Goal: Check status: Check status

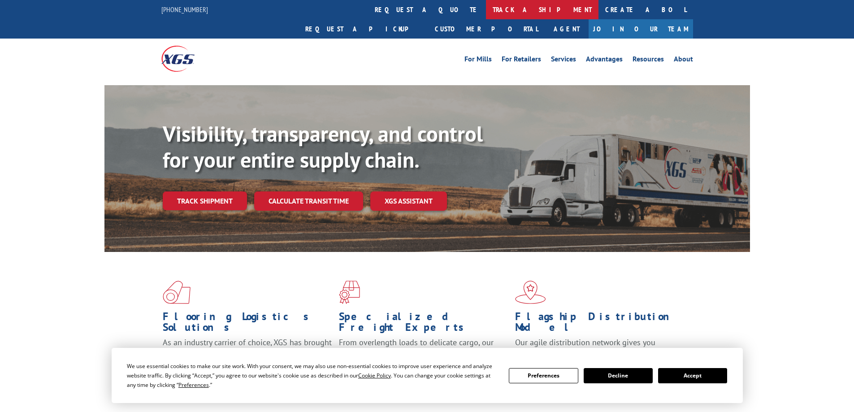
click at [486, 11] on link "track a shipment" at bounding box center [542, 9] width 113 height 19
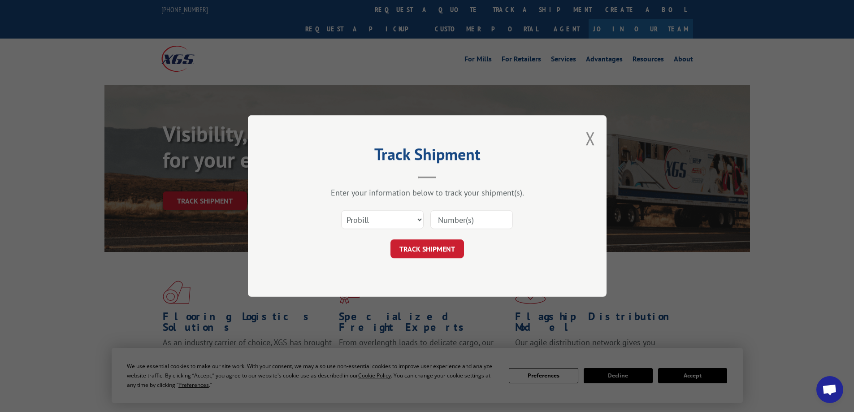
click at [460, 218] on input at bounding box center [471, 219] width 82 height 19
paste input "10062025"
type input "10062025"
click at [438, 248] on button "TRACK SHIPMENT" at bounding box center [427, 248] width 74 height 19
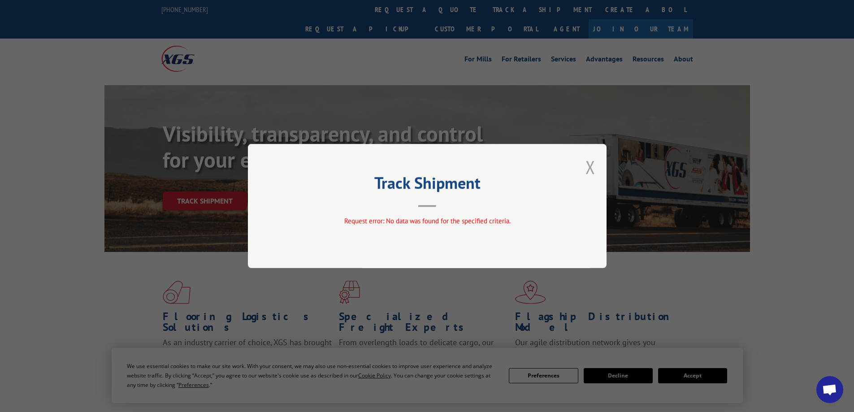
click at [592, 171] on button "Close modal" at bounding box center [590, 167] width 10 height 24
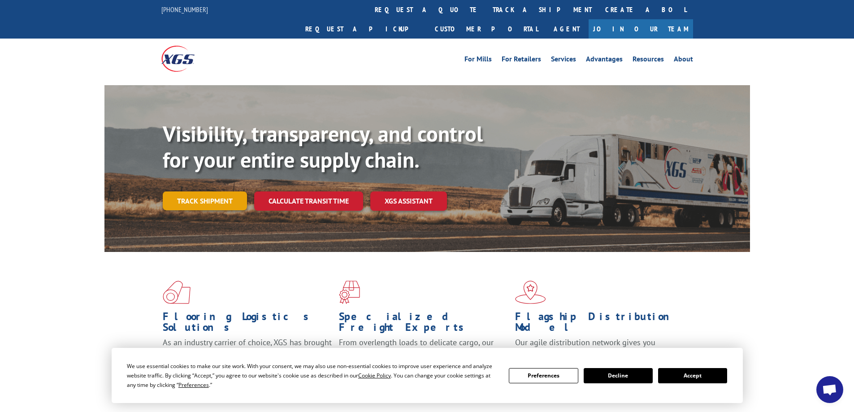
click at [179, 191] on link "Track shipment" at bounding box center [205, 200] width 84 height 19
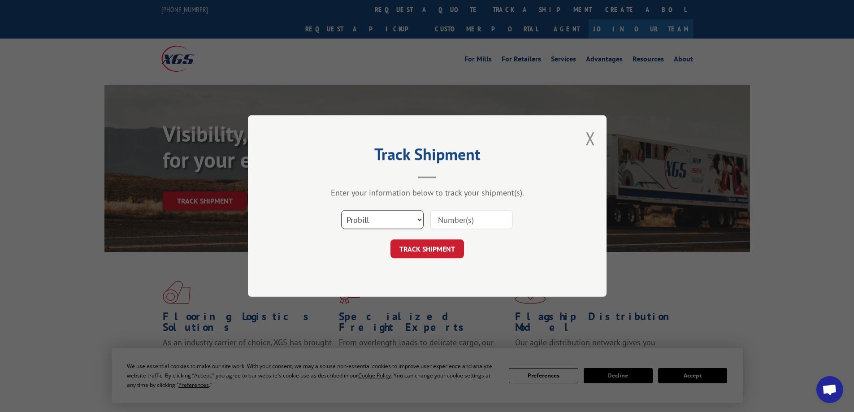
click at [366, 214] on select "Select category... Probill BOL PO" at bounding box center [382, 219] width 82 height 19
select select "bol"
click at [341, 210] on select "Select category... Probill BOL PO" at bounding box center [382, 219] width 82 height 19
drag, startPoint x: 479, startPoint y: 223, endPoint x: 469, endPoint y: 229, distance: 11.5
click at [478, 223] on input at bounding box center [471, 219] width 82 height 19
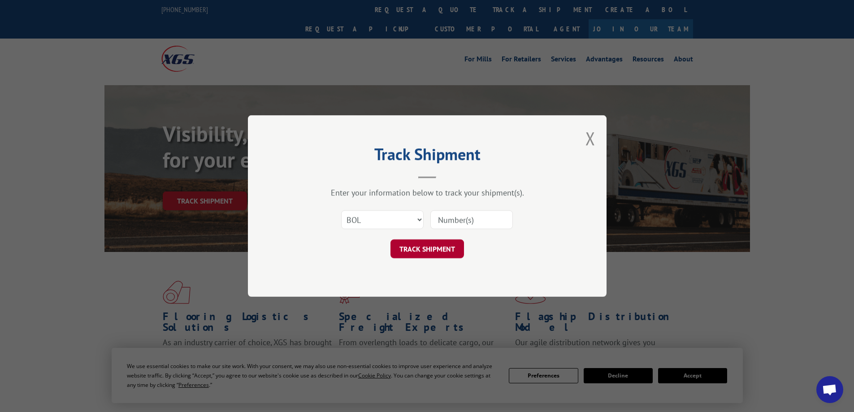
paste input "10062025"
type input "10062025"
click at [434, 245] on button "TRACK SHIPMENT" at bounding box center [427, 248] width 74 height 19
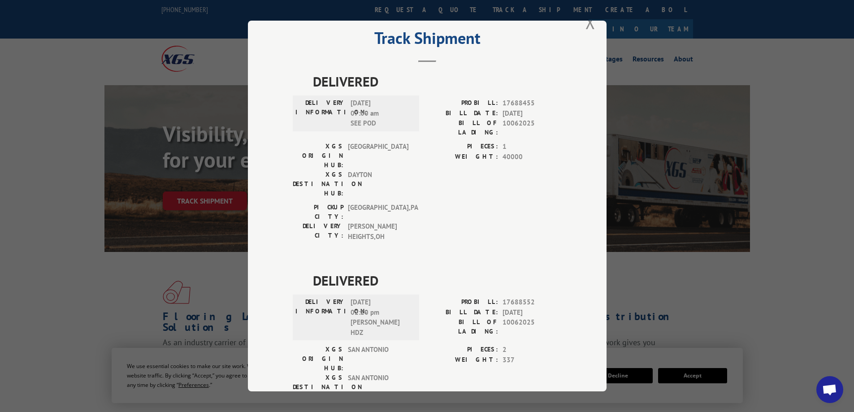
scroll to position [33, 0]
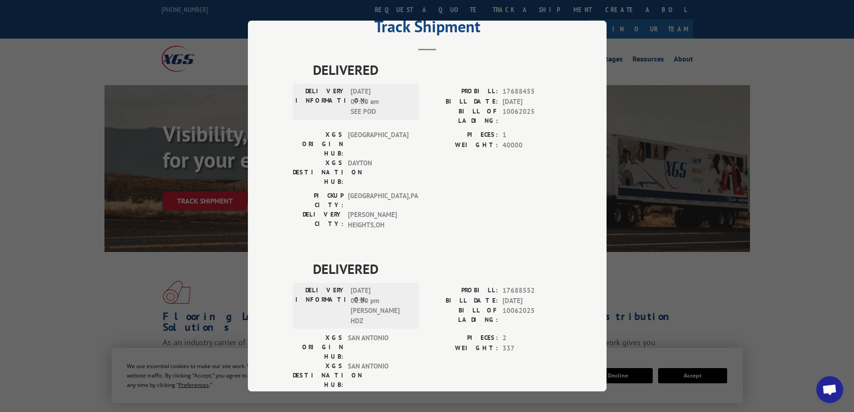
click at [729, 49] on div "Track Shipment DELIVERED DELIVERY INFORMATION: [DATE] 07:00 am SEE POD PROBILL:…" at bounding box center [427, 206] width 854 height 412
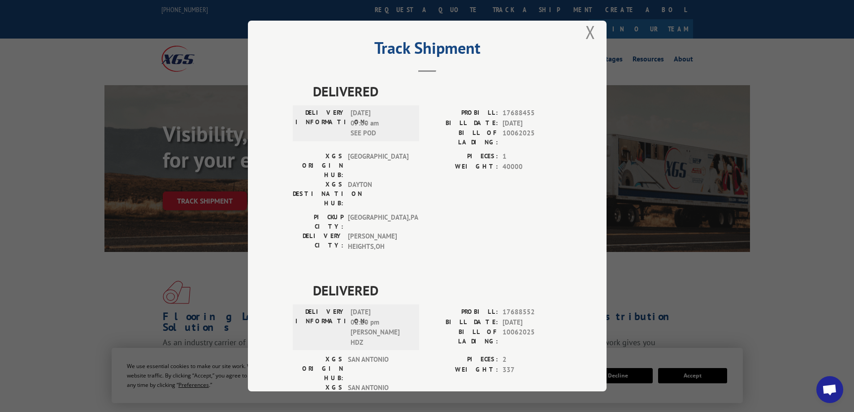
scroll to position [0, 0]
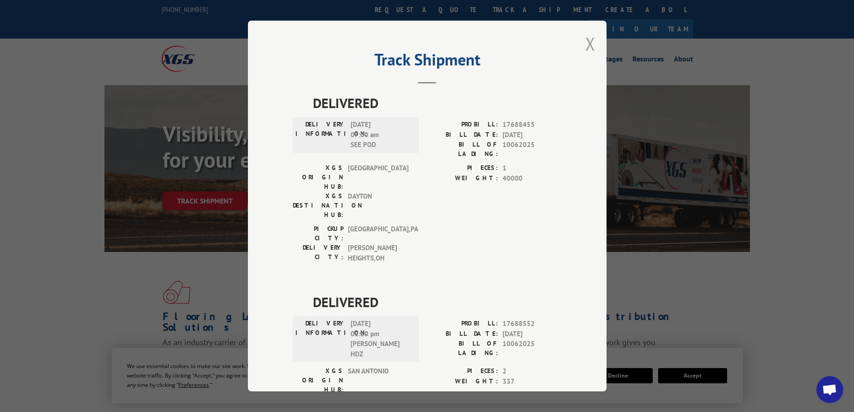
click at [585, 40] on button "Close modal" at bounding box center [590, 44] width 10 height 24
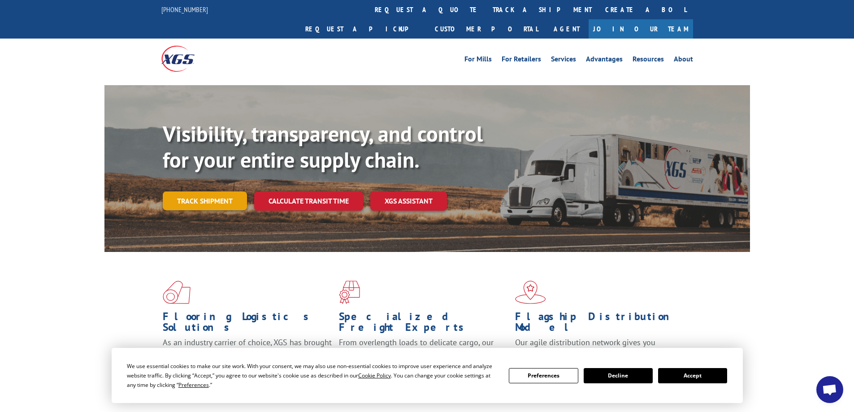
click at [177, 191] on link "Track shipment" at bounding box center [205, 200] width 84 height 19
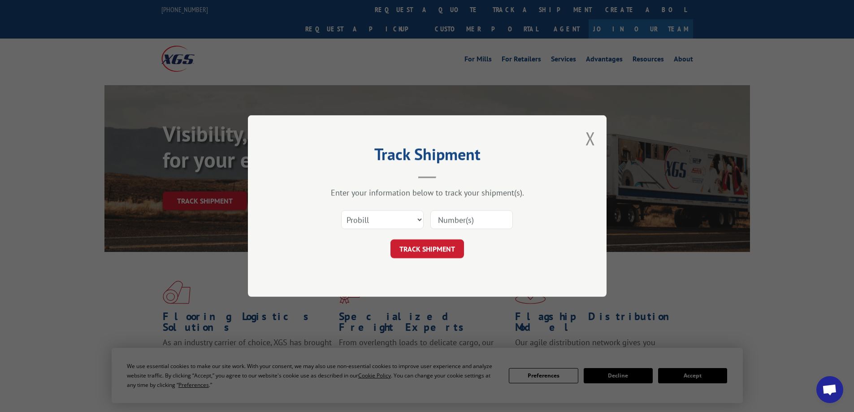
click at [492, 219] on input at bounding box center [471, 219] width 82 height 19
paste input "5552714"
type input "5552714"
click at [423, 251] on button "TRACK SHIPMENT" at bounding box center [427, 248] width 74 height 19
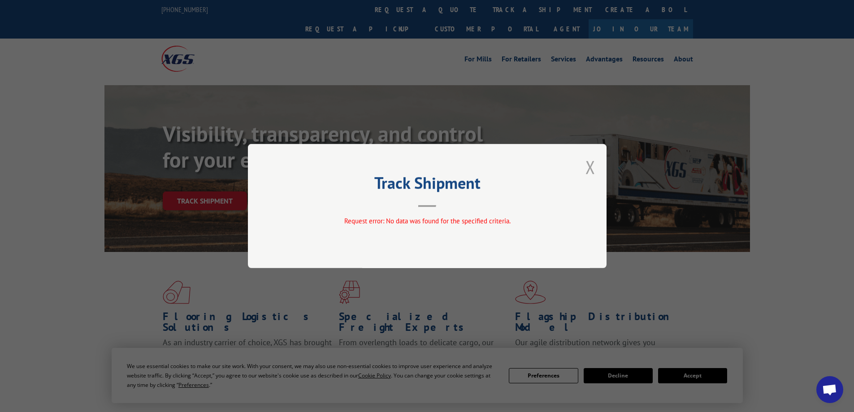
click at [586, 170] on button "Close modal" at bounding box center [590, 167] width 10 height 24
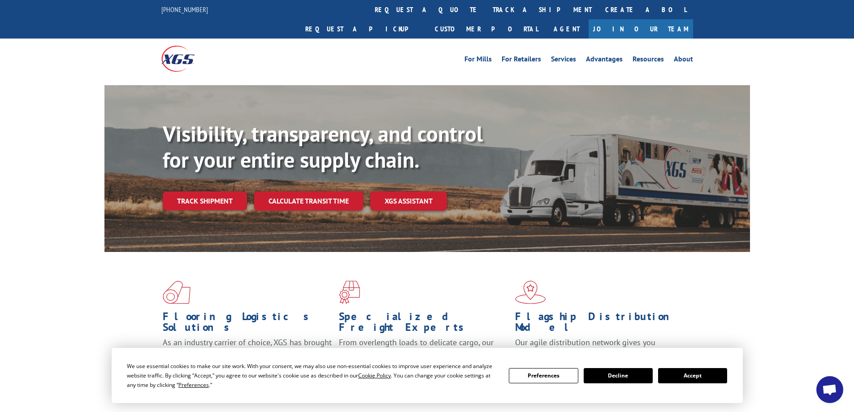
click at [603, 253] on div "Flooring Logistics Solutions As an industry carrier of choice, XGS has brought …" at bounding box center [427, 334] width 646 height 165
click at [205, 191] on link "Track shipment" at bounding box center [205, 200] width 84 height 19
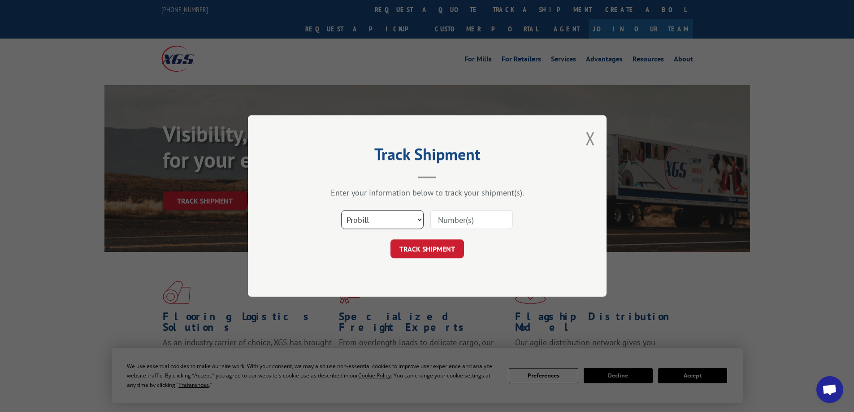
drag, startPoint x: 382, startPoint y: 223, endPoint x: 382, endPoint y: 228, distance: 4.9
click at [382, 223] on select "Select category... Probill BOL PO" at bounding box center [382, 219] width 82 height 19
select select "bol"
click at [341, 210] on select "Select category... Probill BOL PO" at bounding box center [382, 219] width 82 height 19
click at [487, 219] on input at bounding box center [471, 219] width 82 height 19
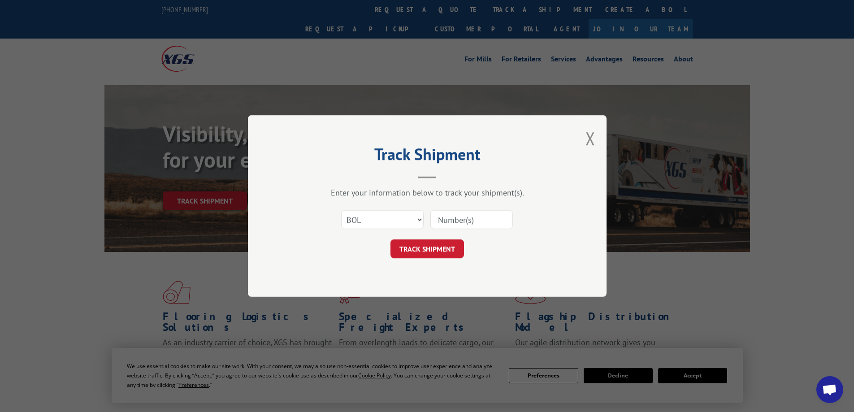
paste input "5552714"
type input "5552714"
click at [446, 251] on button "TRACK SHIPMENT" at bounding box center [427, 248] width 74 height 19
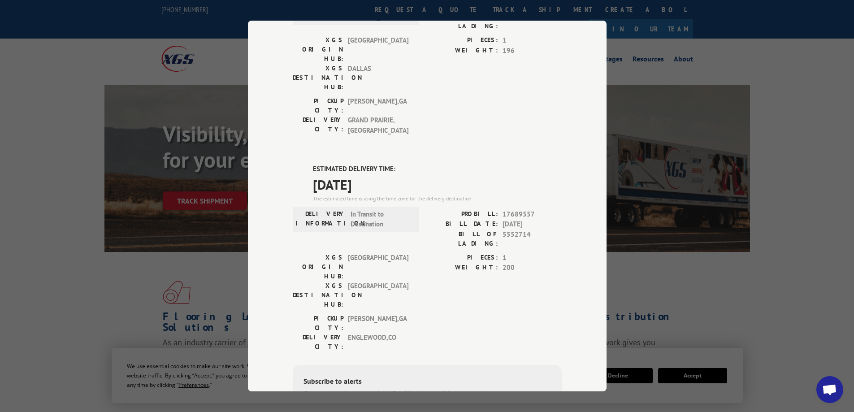
scroll to position [134, 0]
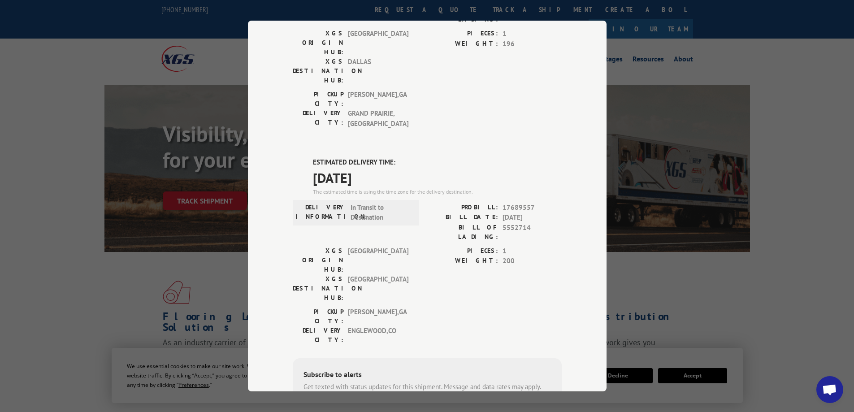
type input "[PHONE_NUMBER]"
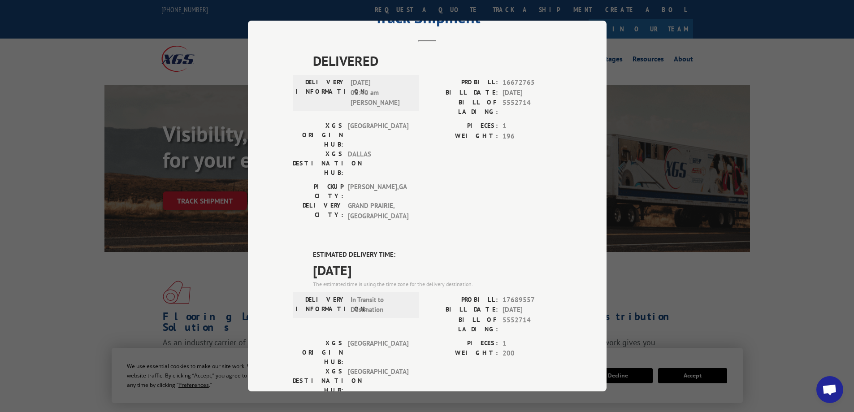
scroll to position [0, 0]
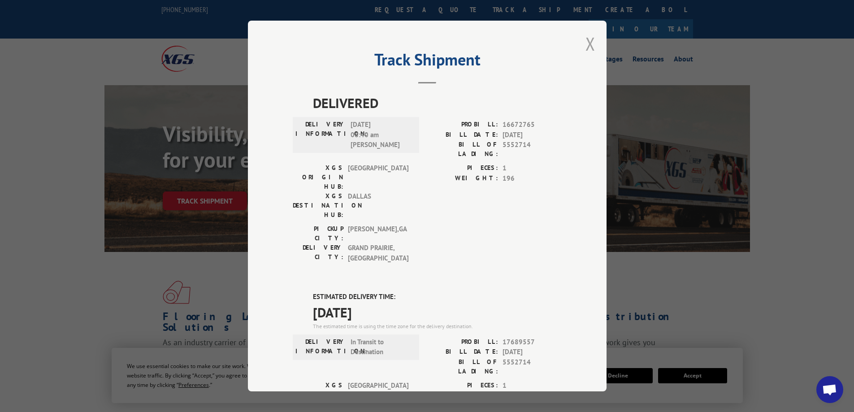
click at [591, 47] on button "Close modal" at bounding box center [590, 44] width 10 height 24
